Goal: Transaction & Acquisition: Purchase product/service

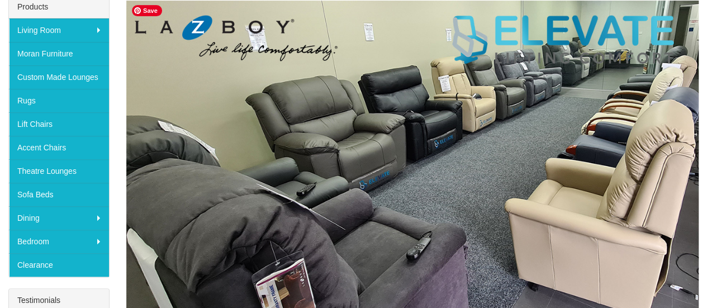
scroll to position [187, 0]
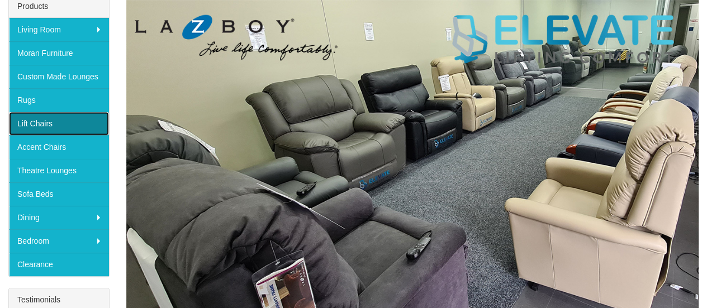
click at [45, 123] on link "Lift Chairs" at bounding box center [59, 123] width 100 height 23
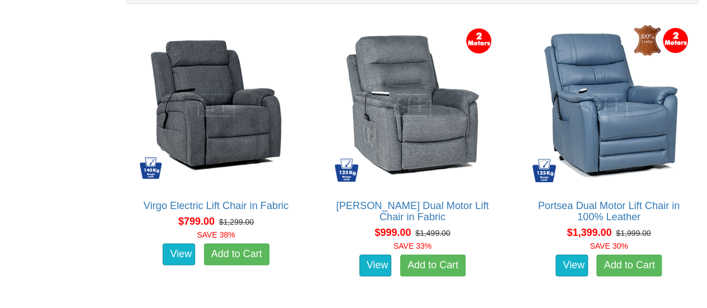
scroll to position [726, 0]
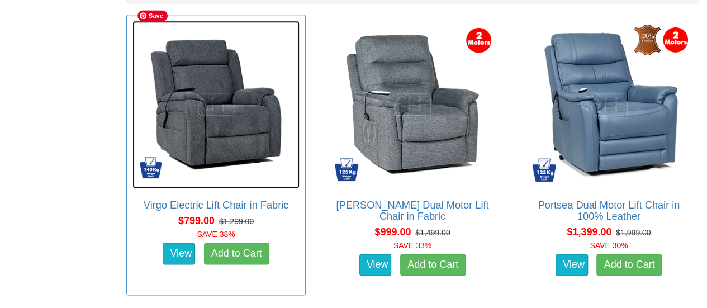
click at [258, 113] on img at bounding box center [215, 104] width 167 height 167
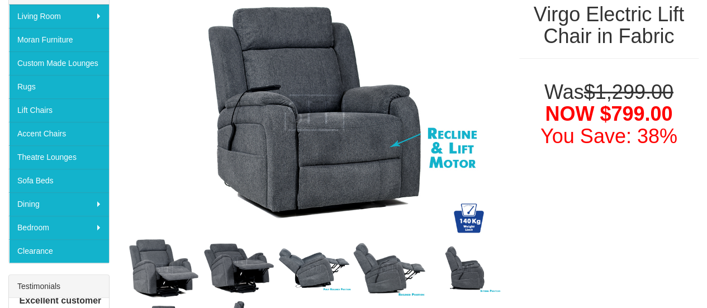
scroll to position [200, 0]
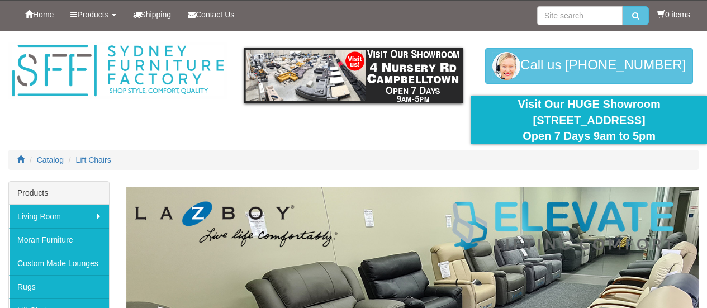
scroll to position [726, 0]
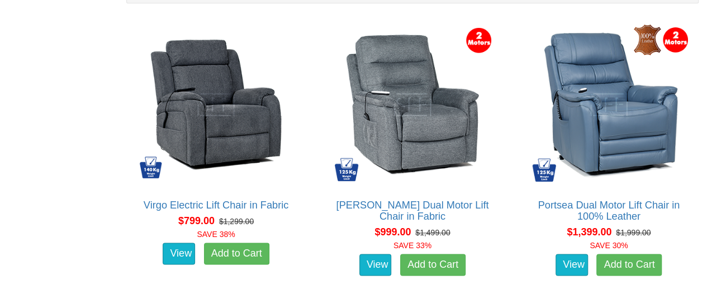
drag, startPoint x: 698, startPoint y: 85, endPoint x: 703, endPoint y: 73, distance: 12.8
click at [703, 73] on div "Portsea Dual Motor Lift Chair in 100% Leather About the Portsea Dual Motor Lift…" at bounding box center [609, 155] width 196 height 281
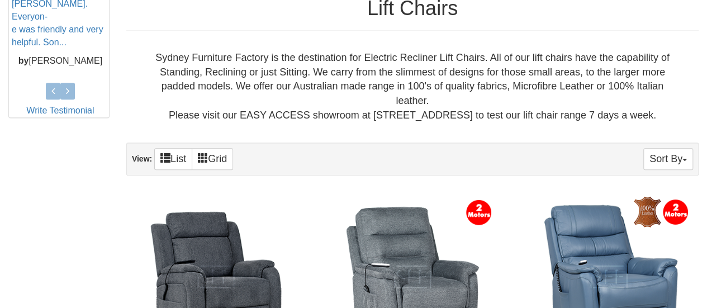
scroll to position [557, 0]
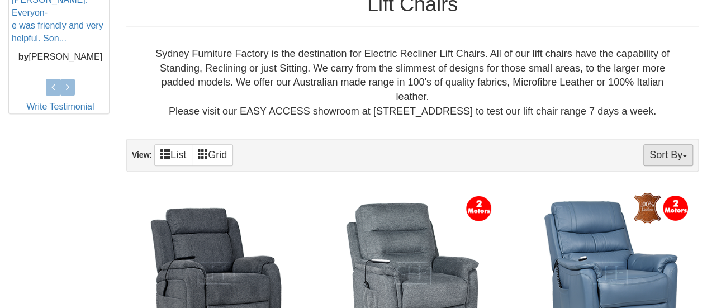
click at [678, 144] on button "Sort By" at bounding box center [668, 155] width 50 height 22
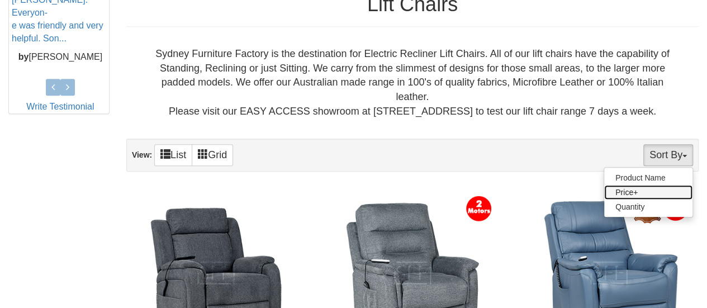
click at [658, 185] on link "Price+" at bounding box center [648, 192] width 88 height 15
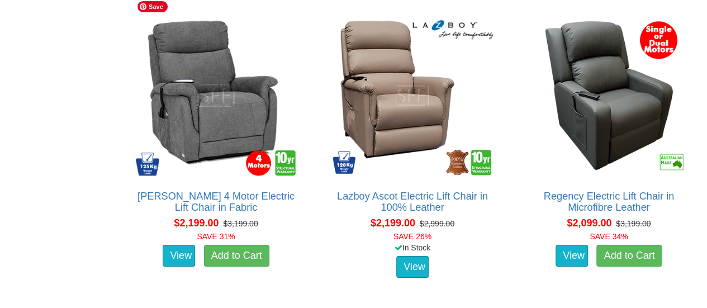
scroll to position [1915, 0]
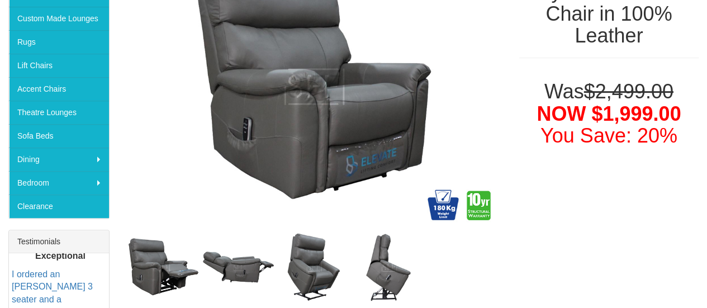
scroll to position [245, 0]
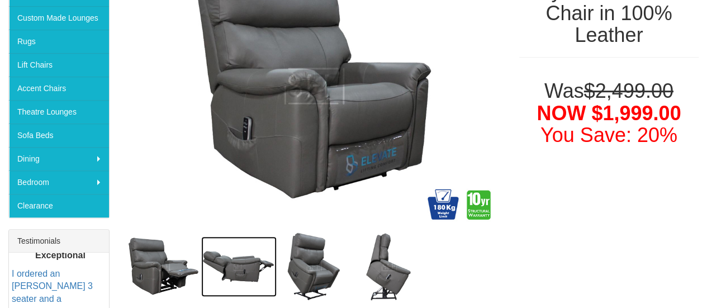
click at [264, 266] on img at bounding box center [238, 266] width 75 height 60
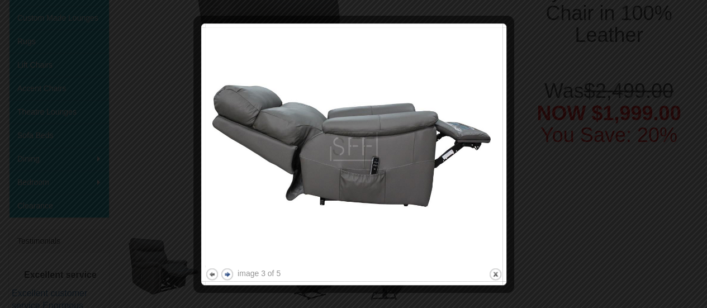
click at [226, 274] on button "next" at bounding box center [227, 274] width 14 height 14
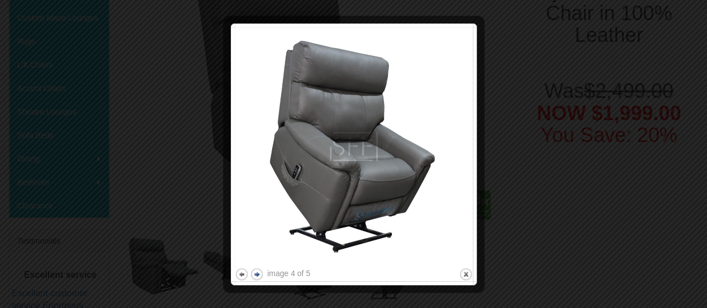
click at [226, 274] on div at bounding box center [229, 154] width 12 height 254
click at [258, 274] on button "next" at bounding box center [257, 274] width 14 height 14
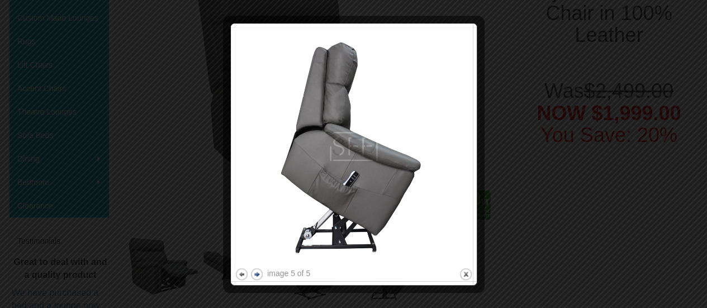
click at [258, 274] on button "next" at bounding box center [257, 274] width 14 height 14
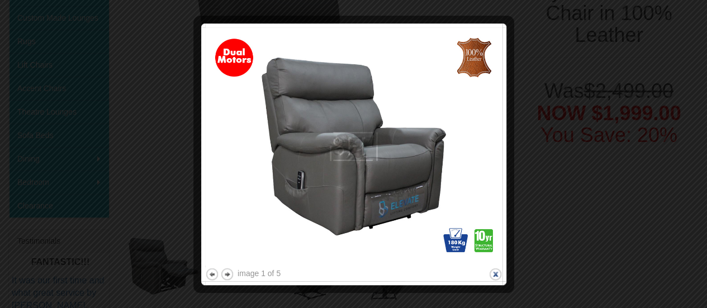
click at [499, 272] on button "close" at bounding box center [496, 274] width 14 height 14
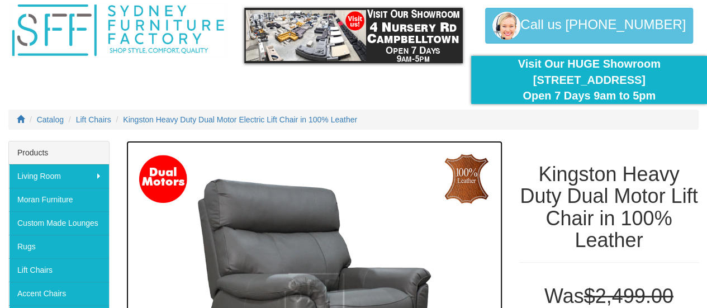
scroll to position [37, 0]
